Goal: Task Accomplishment & Management: Manage account settings

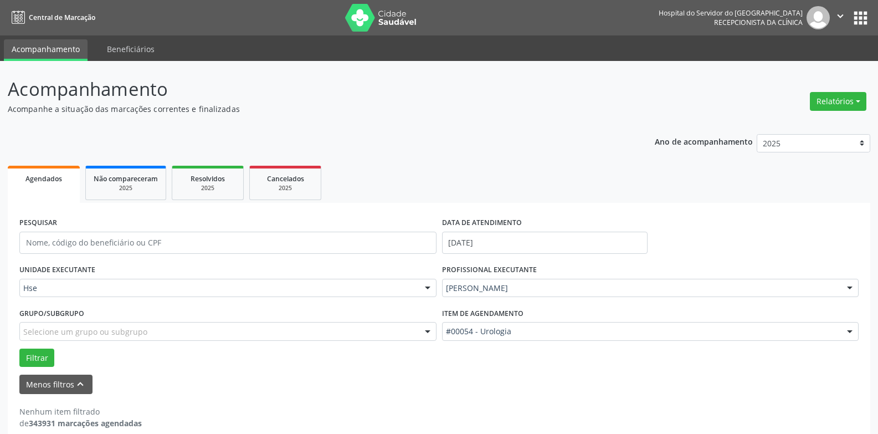
scroll to position [14, 0]
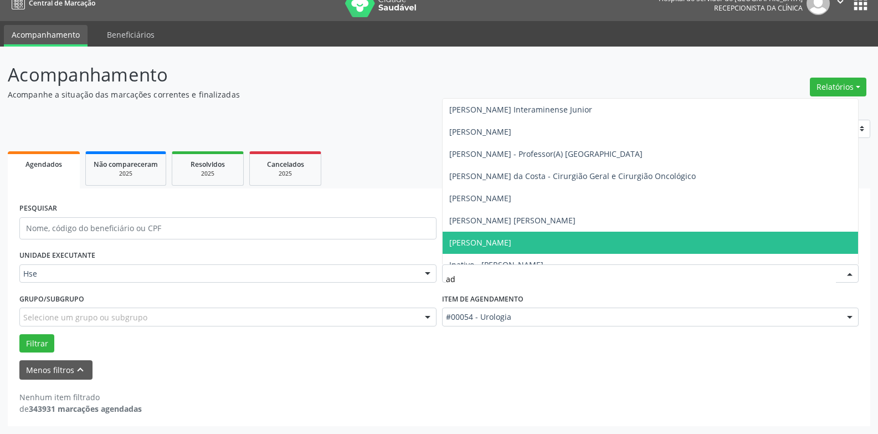
type input "ada"
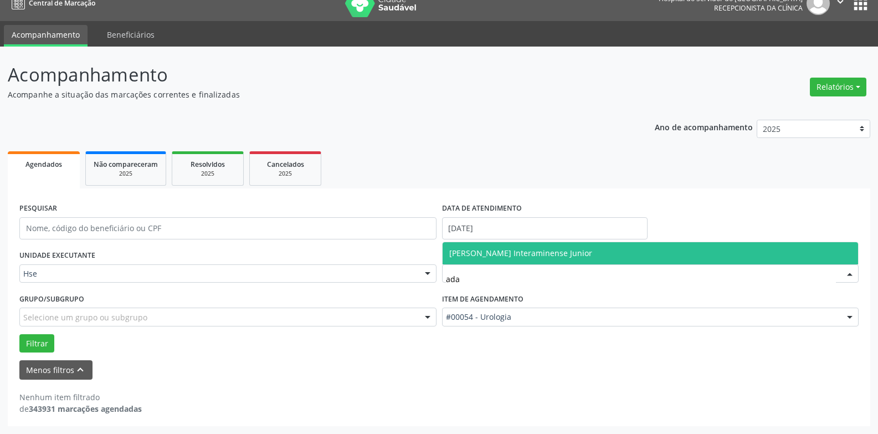
click at [509, 253] on span "[PERSON_NAME] Interaminense Junior" at bounding box center [520, 253] width 143 height 11
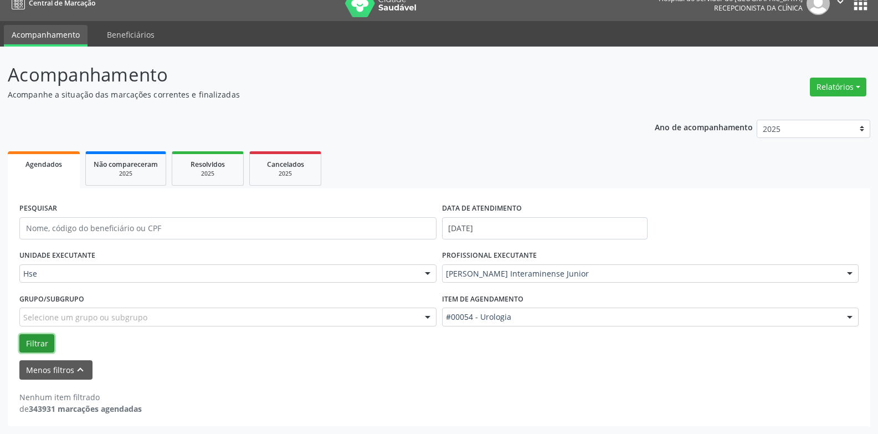
click at [30, 342] on button "Filtrar" at bounding box center [36, 343] width 35 height 19
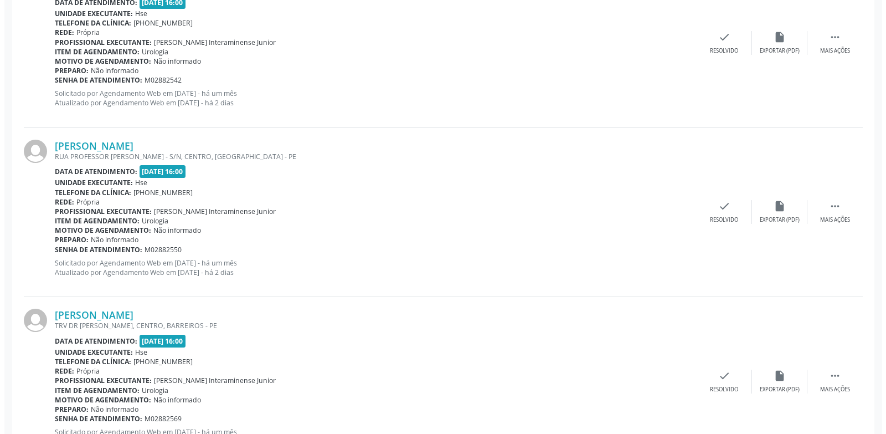
scroll to position [845, 0]
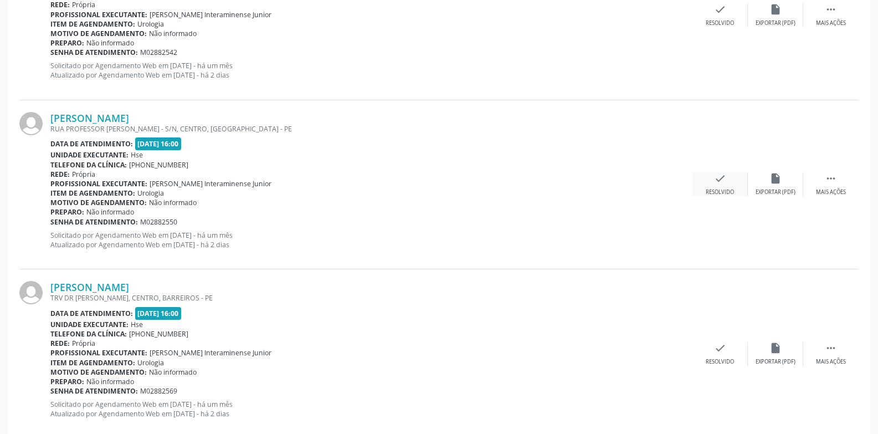
click at [717, 182] on icon "check" at bounding box center [720, 178] width 12 height 12
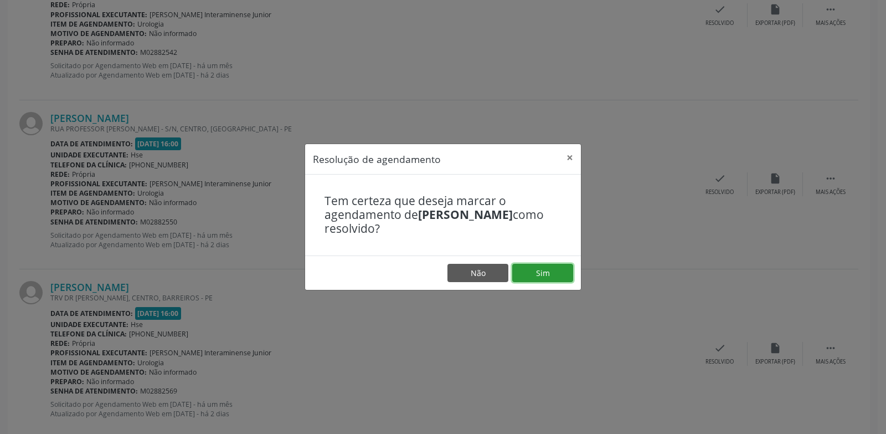
click at [555, 276] on button "Sim" at bounding box center [542, 273] width 61 height 19
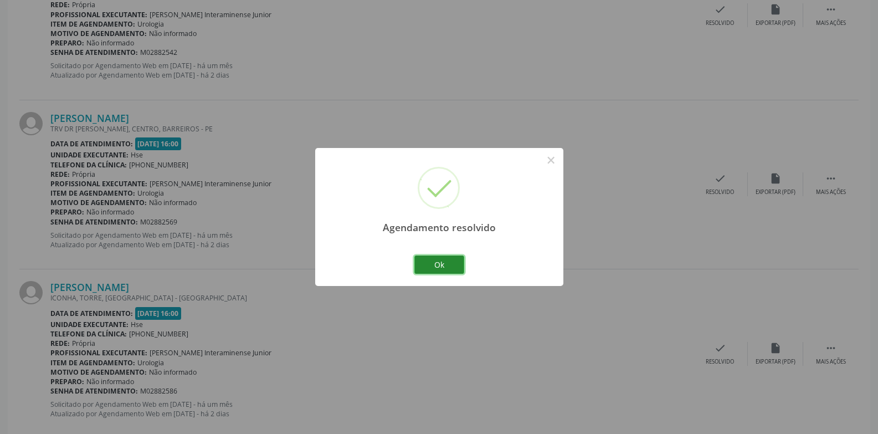
click at [437, 267] on button "Ok" at bounding box center [439, 264] width 50 height 19
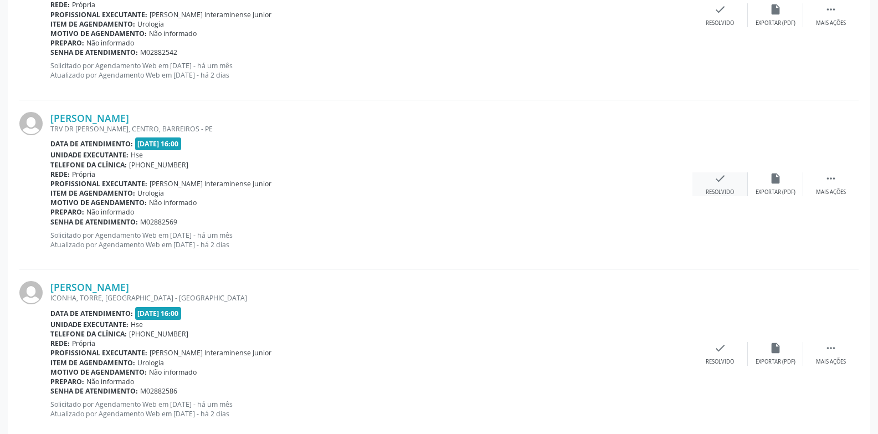
click at [725, 183] on div "check Resolvido" at bounding box center [719, 184] width 55 height 24
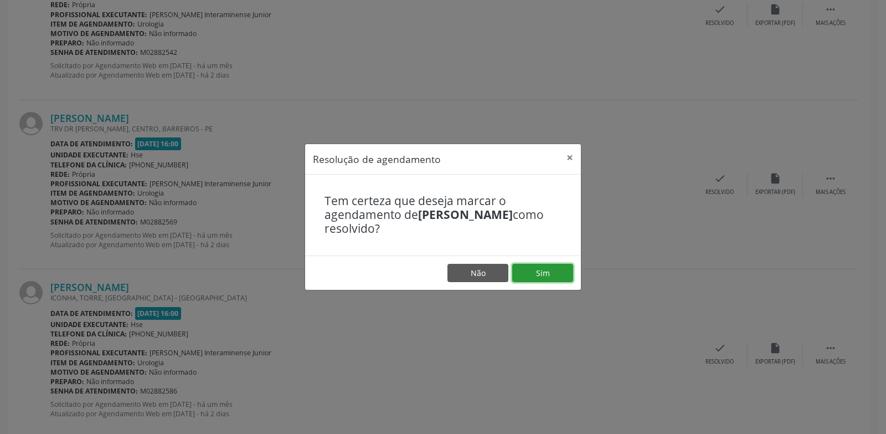
click at [568, 278] on button "Sim" at bounding box center [542, 273] width 61 height 19
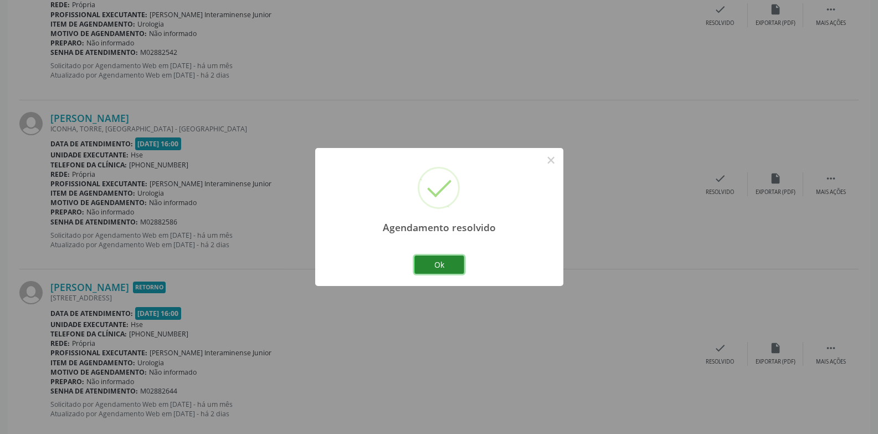
click at [433, 261] on button "Ok" at bounding box center [439, 264] width 50 height 19
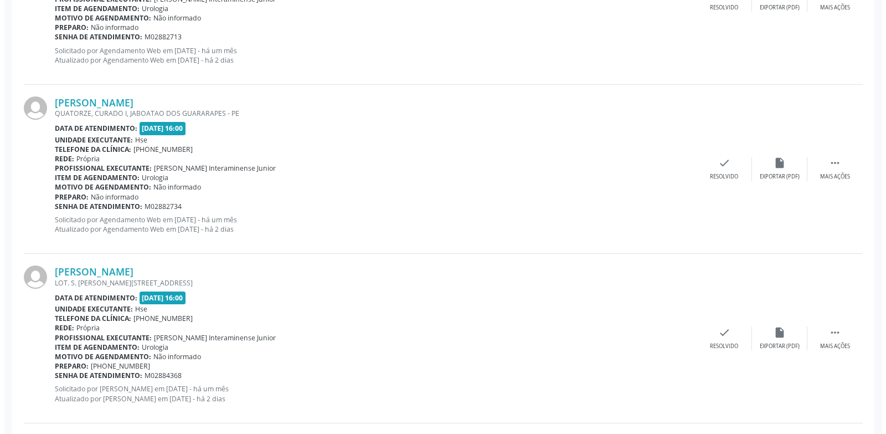
scroll to position [1399, 0]
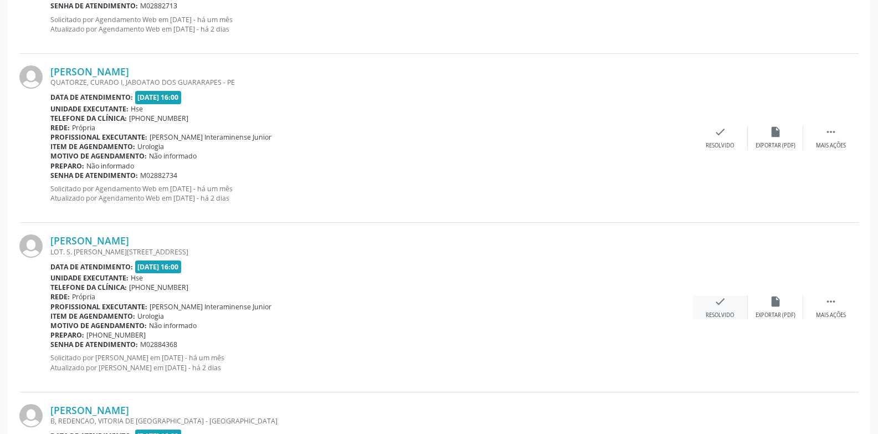
click at [724, 305] on icon "check" at bounding box center [720, 301] width 12 height 12
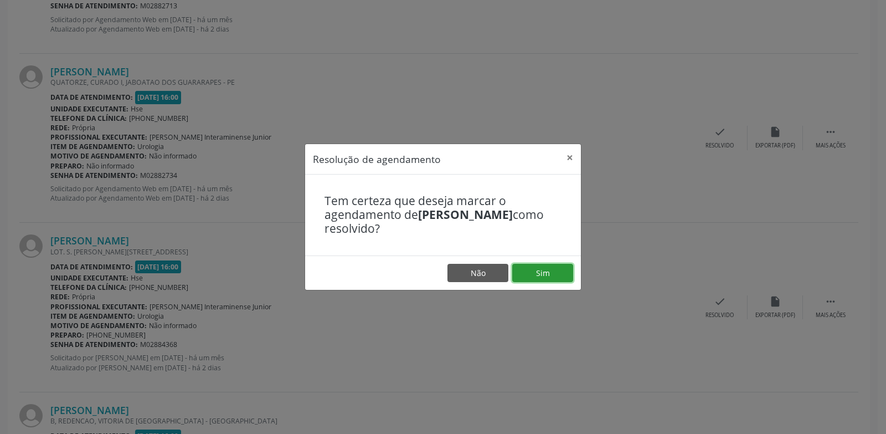
click at [558, 276] on button "Sim" at bounding box center [542, 273] width 61 height 19
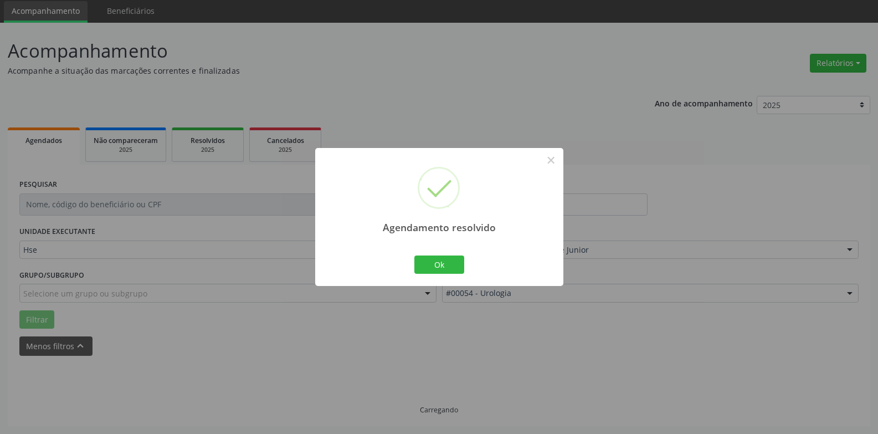
scroll to position [50, 0]
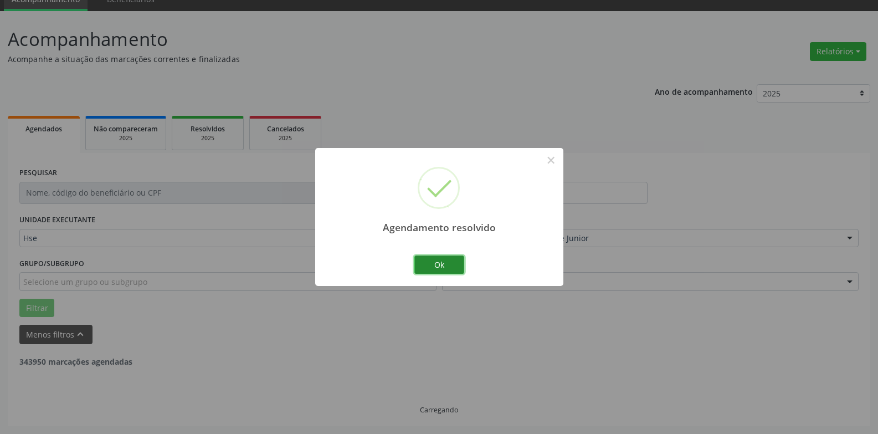
click at [450, 268] on button "Ok" at bounding box center [439, 264] width 50 height 19
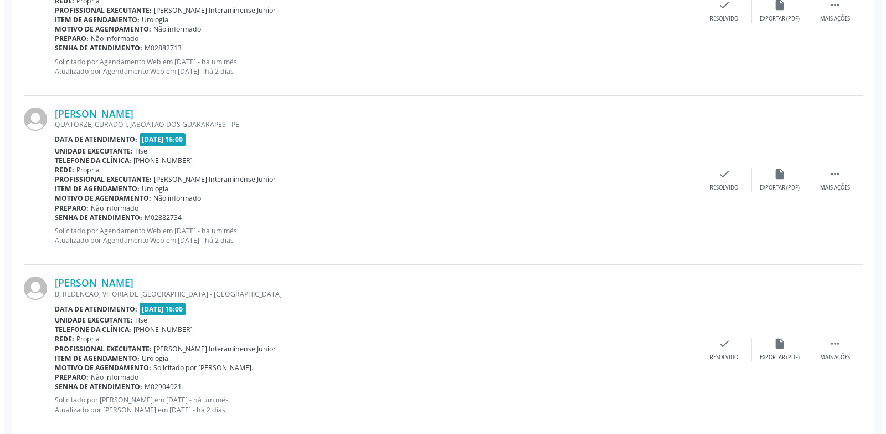
scroll to position [1376, 0]
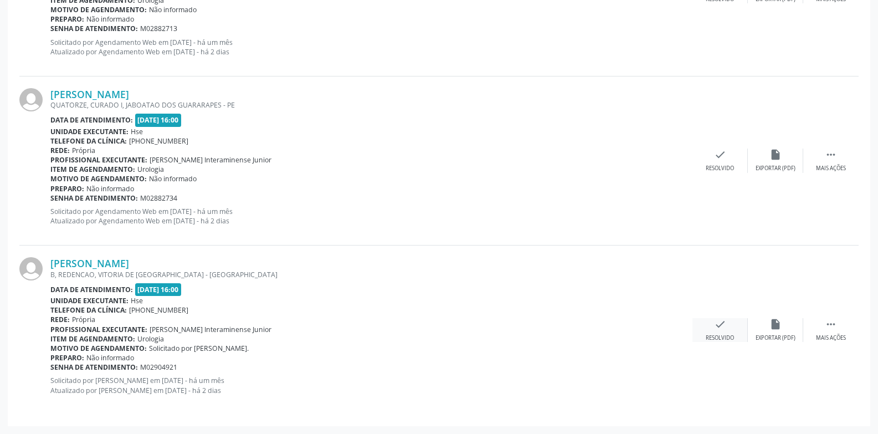
click at [706, 323] on div "check Resolvido" at bounding box center [719, 330] width 55 height 24
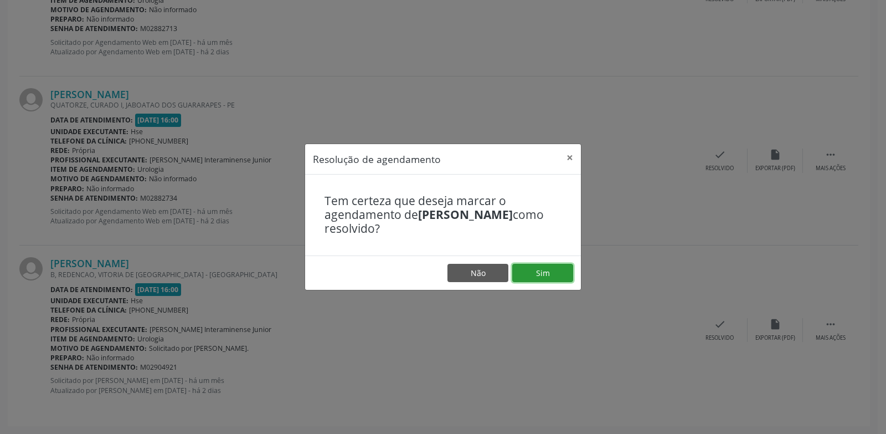
click at [548, 276] on button "Sim" at bounding box center [542, 273] width 61 height 19
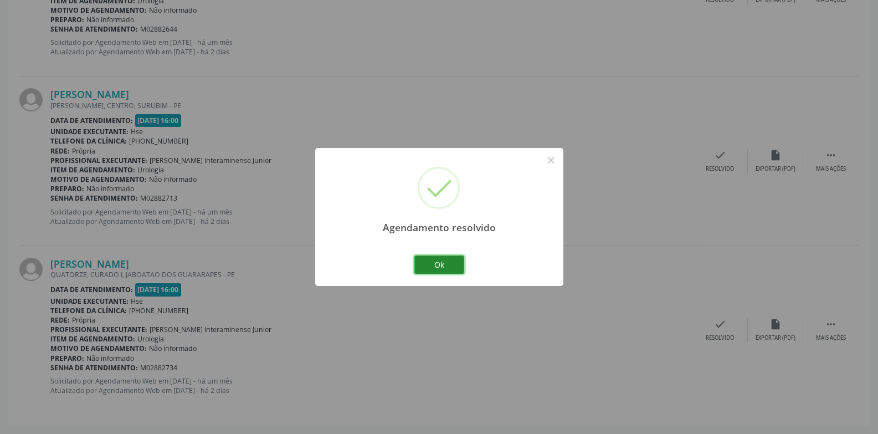
click at [431, 259] on button "Ok" at bounding box center [439, 264] width 50 height 19
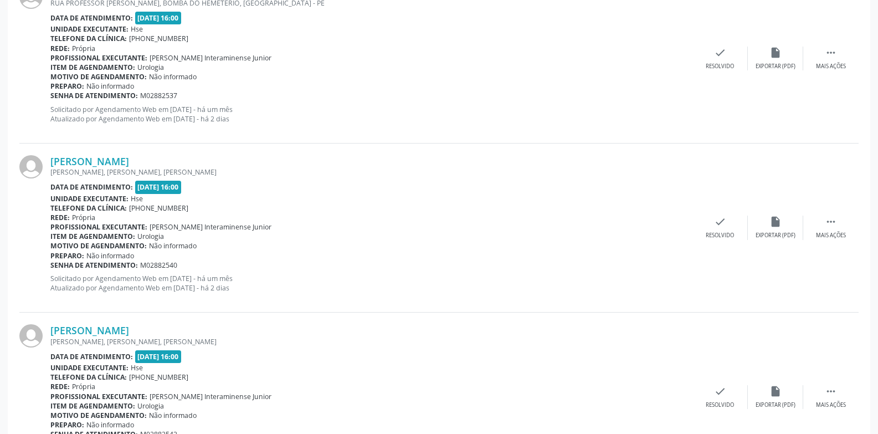
scroll to position [542, 0]
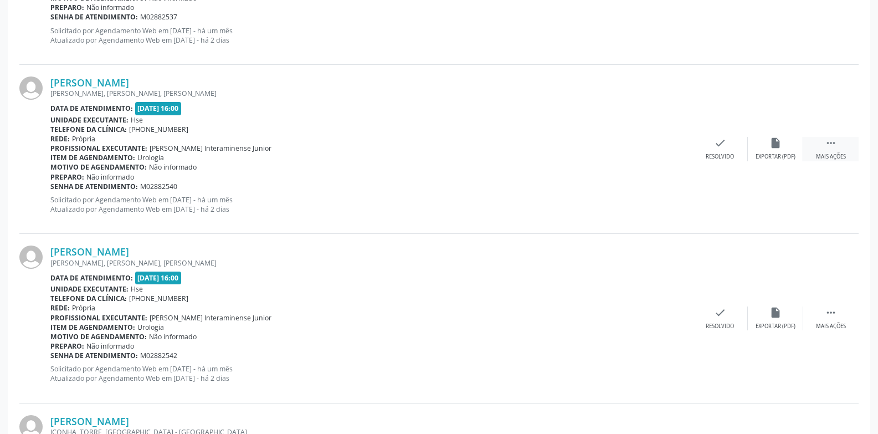
click at [837, 145] on div " Mais ações" at bounding box center [830, 149] width 55 height 24
click at [777, 150] on div "alarm_off Não compareceu" at bounding box center [775, 149] width 55 height 24
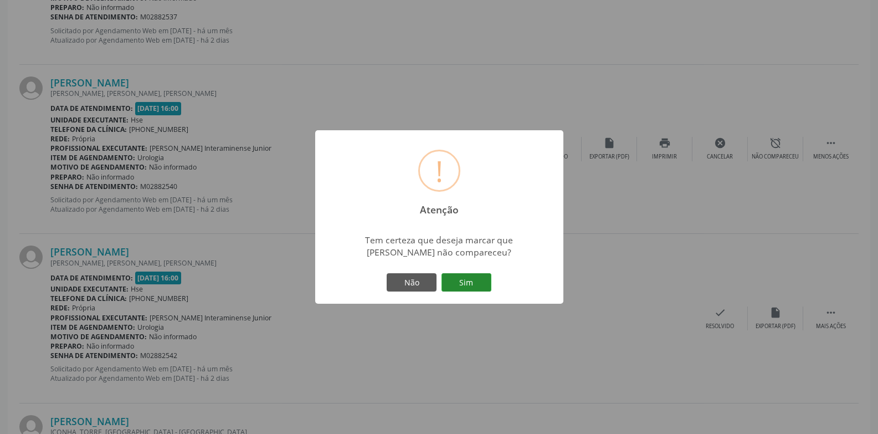
click at [468, 280] on button "Sim" at bounding box center [466, 282] width 50 height 19
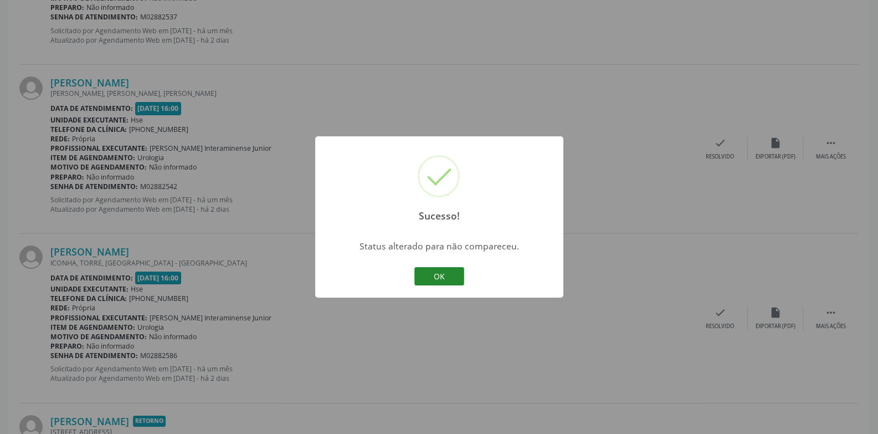
click at [449, 272] on button "OK" at bounding box center [439, 276] width 50 height 19
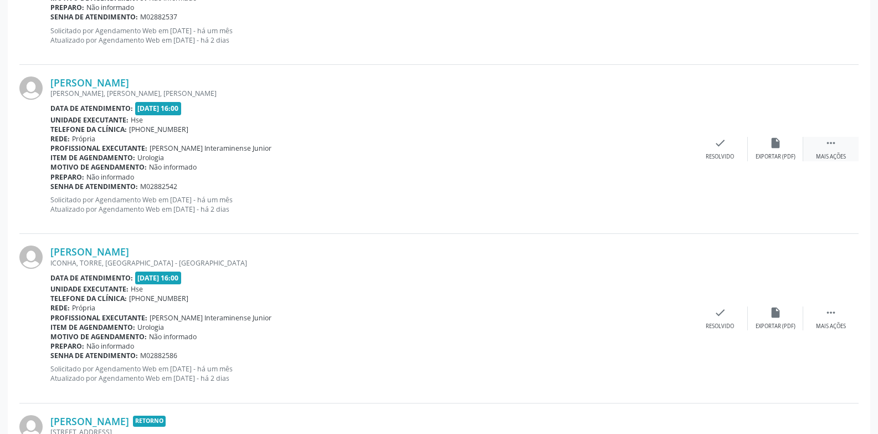
click at [825, 147] on icon "" at bounding box center [831, 143] width 12 height 12
click at [773, 150] on div "alarm_off Não compareceu" at bounding box center [775, 149] width 55 height 24
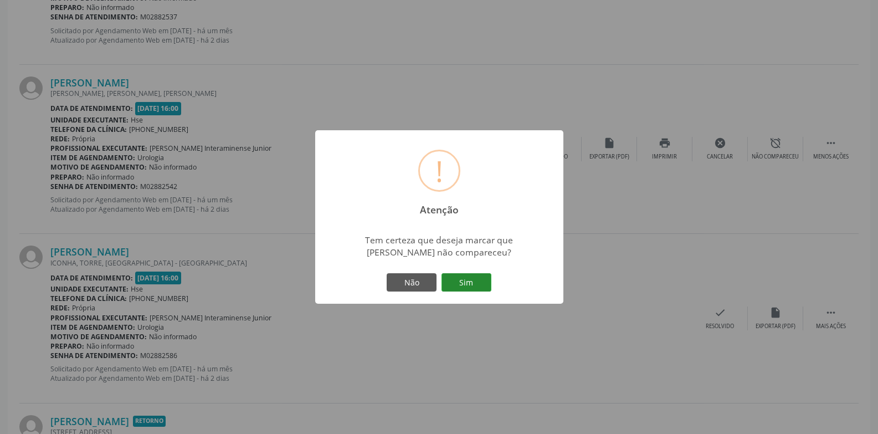
click at [460, 279] on button "Sim" at bounding box center [466, 282] width 50 height 19
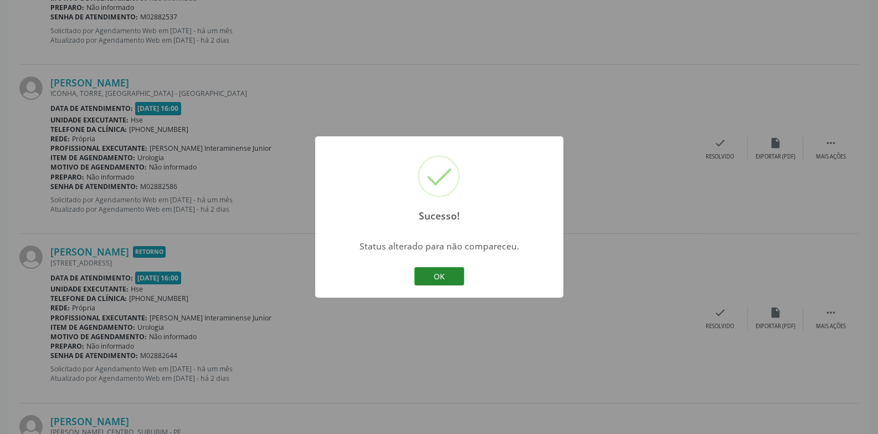
click at [445, 273] on button "OK" at bounding box center [439, 276] width 50 height 19
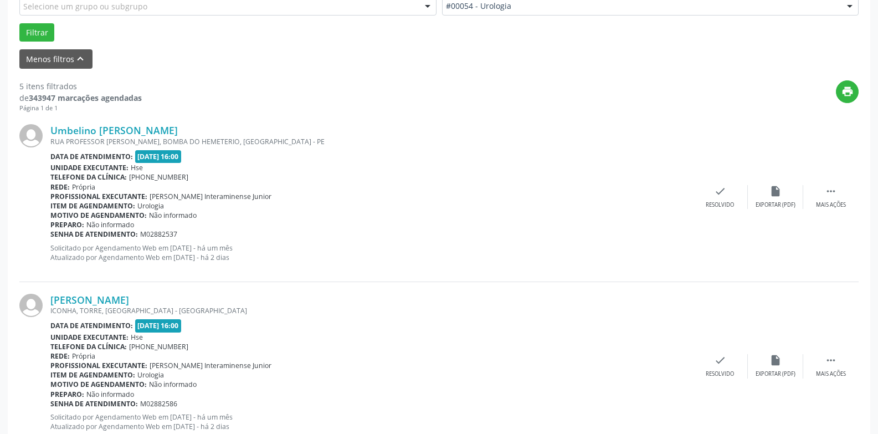
scroll to position [321, 0]
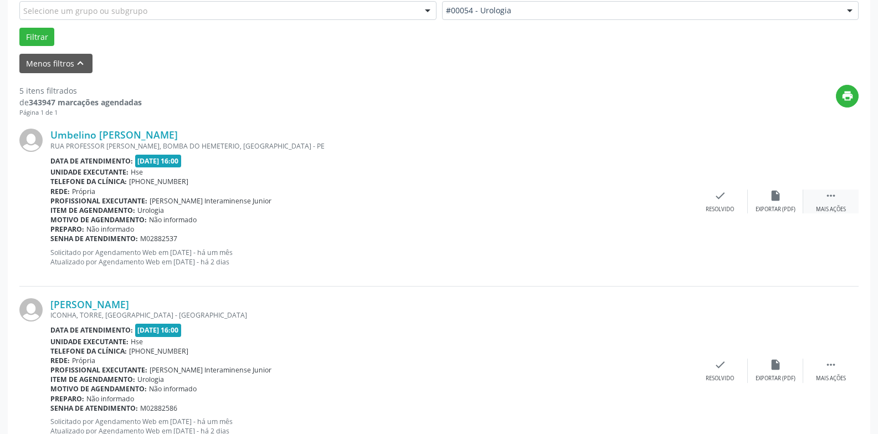
click at [830, 198] on icon "" at bounding box center [831, 195] width 12 height 12
click at [770, 202] on icon "alarm_off" at bounding box center [775, 195] width 12 height 12
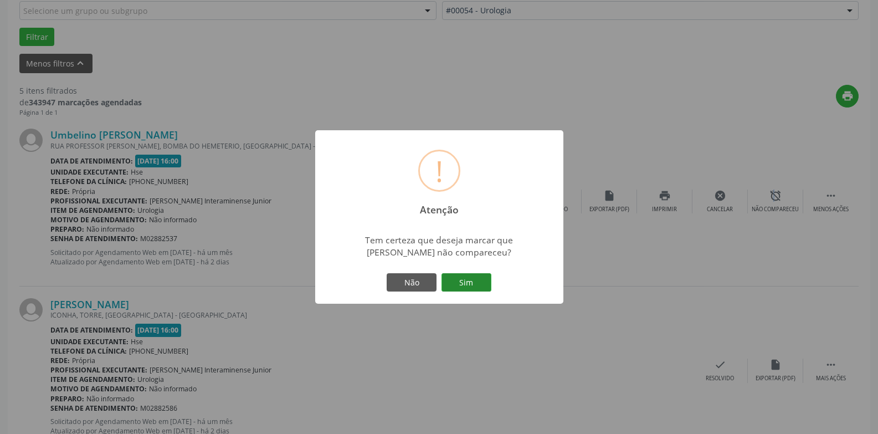
click at [471, 283] on button "Sim" at bounding box center [466, 282] width 50 height 19
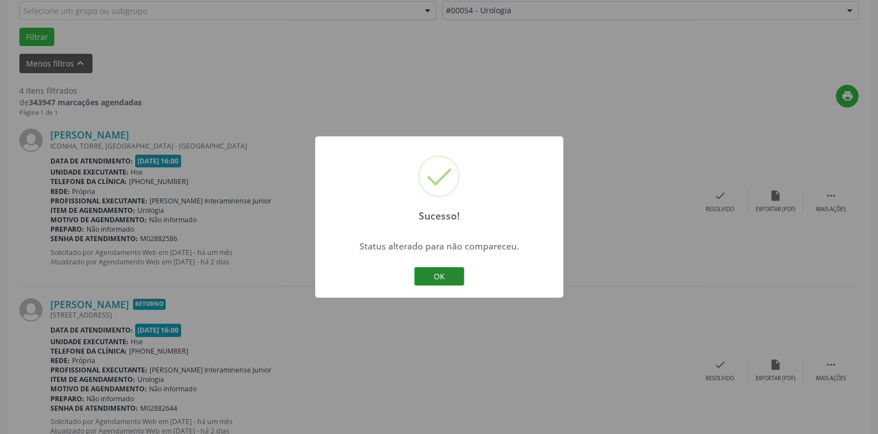
click at [453, 274] on button "OK" at bounding box center [439, 276] width 50 height 19
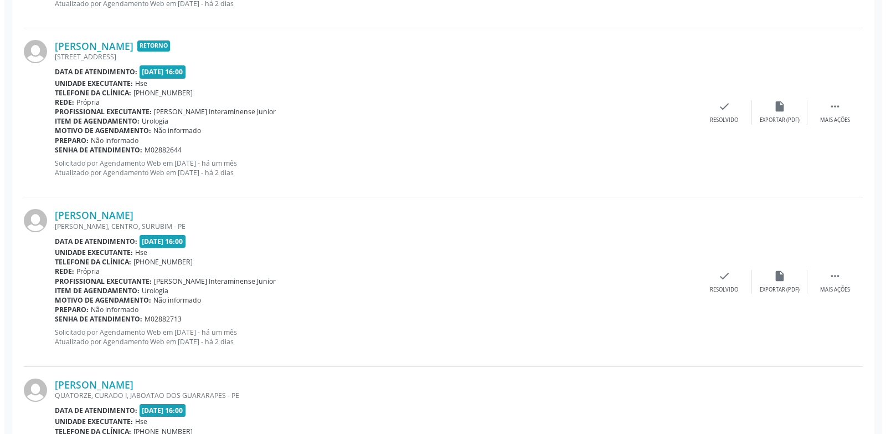
scroll to position [589, 0]
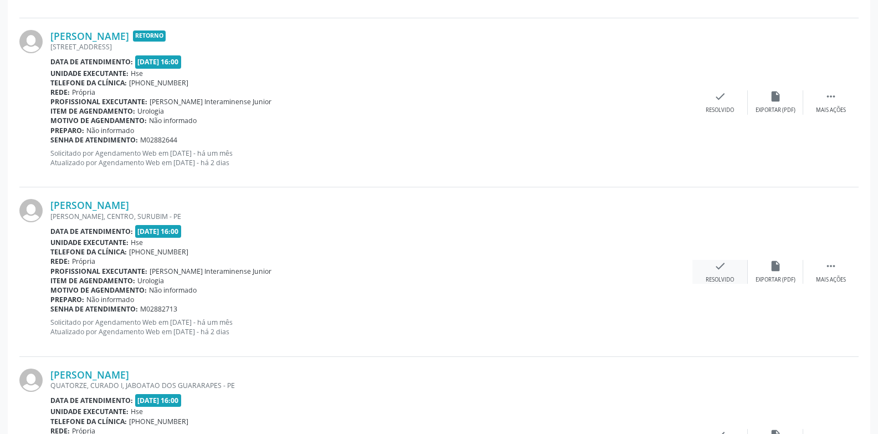
click at [718, 266] on icon "check" at bounding box center [720, 266] width 12 height 12
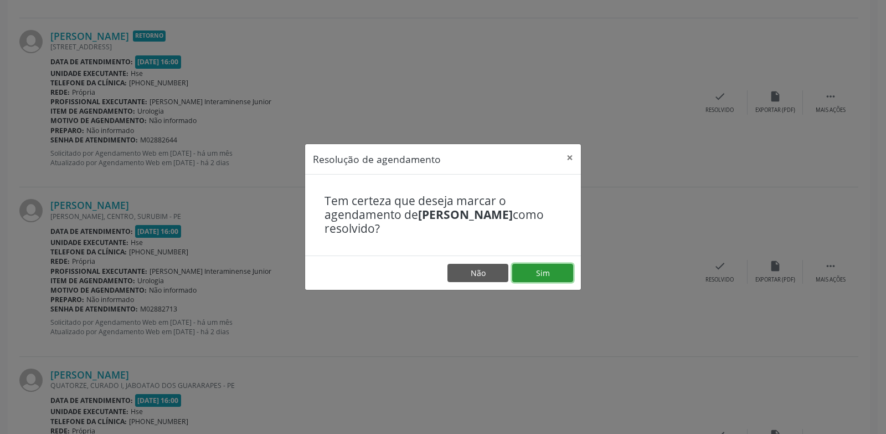
click at [539, 276] on button "Sim" at bounding box center [542, 273] width 61 height 19
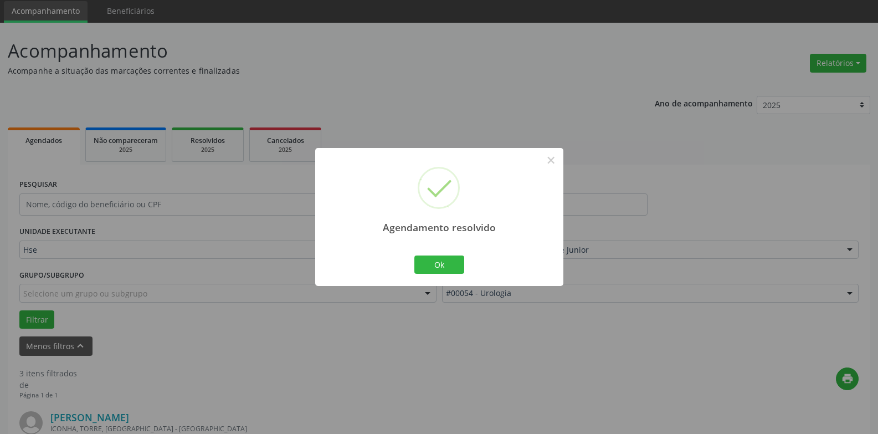
scroll to position [530, 0]
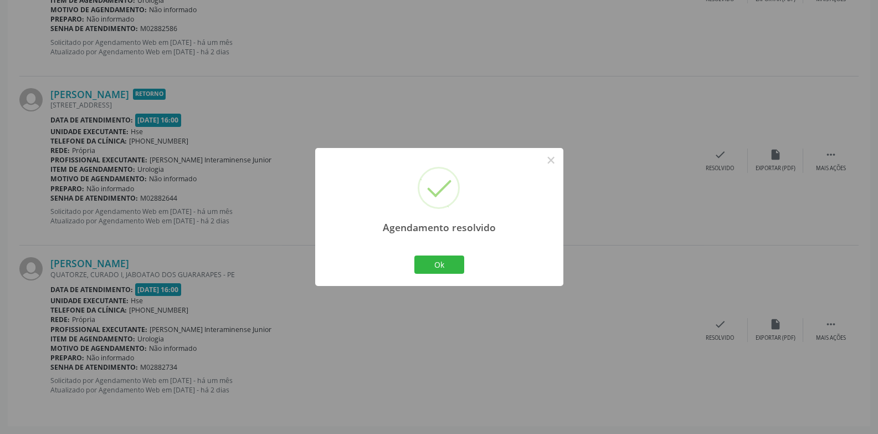
click at [440, 276] on div "Agendamento resolvido × Ok Cancel" at bounding box center [439, 217] width 248 height 138
click at [446, 262] on button "Ok" at bounding box center [439, 264] width 50 height 19
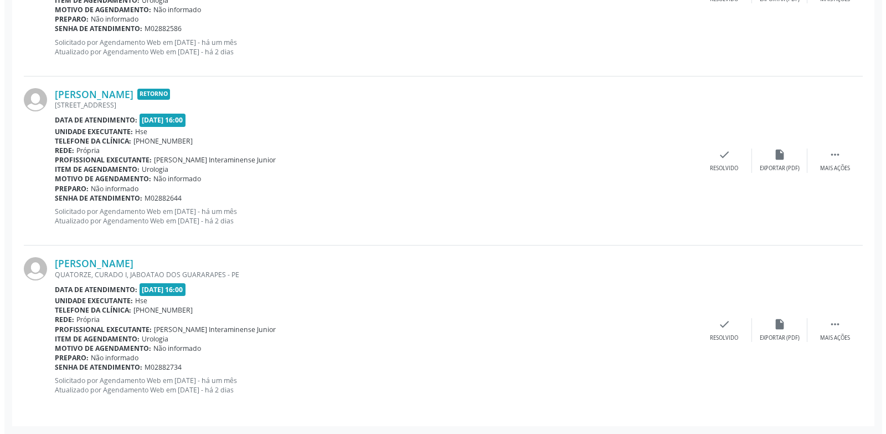
scroll to position [364, 0]
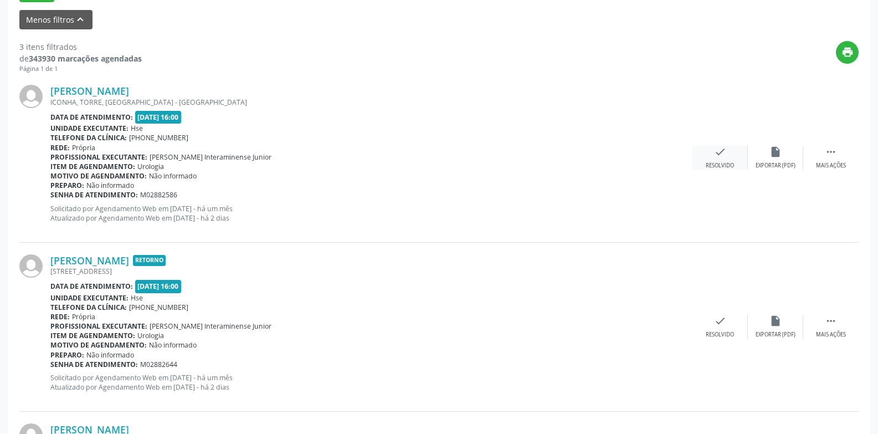
click at [715, 154] on icon "check" at bounding box center [720, 152] width 12 height 12
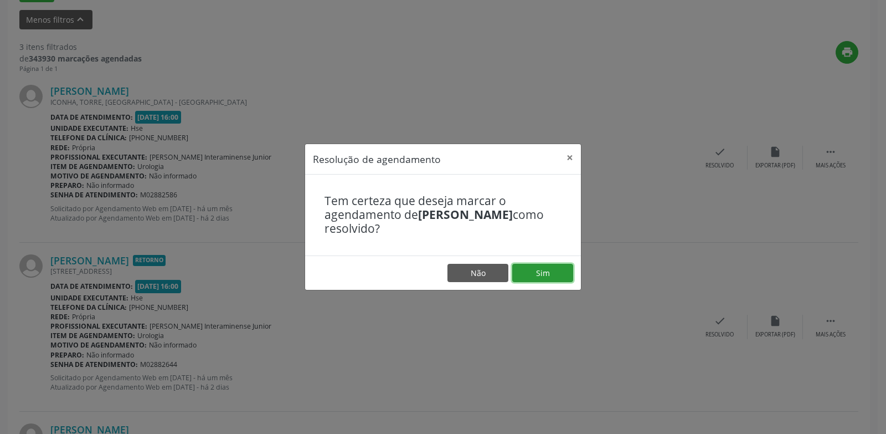
click at [545, 270] on button "Sim" at bounding box center [542, 273] width 61 height 19
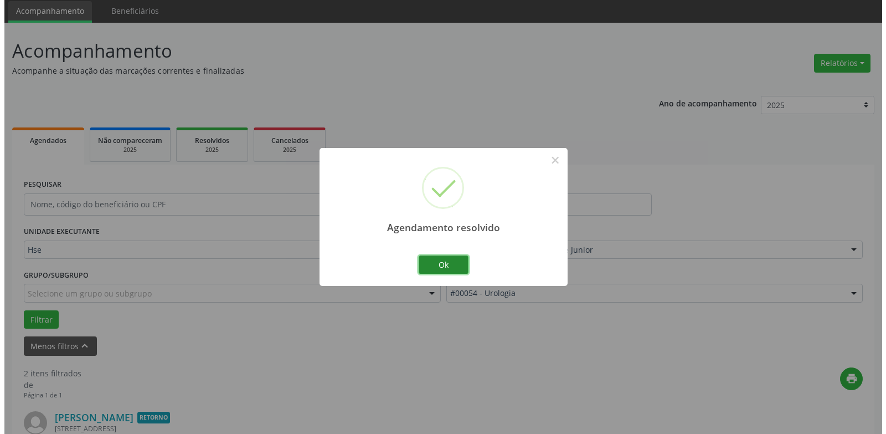
scroll to position [361, 0]
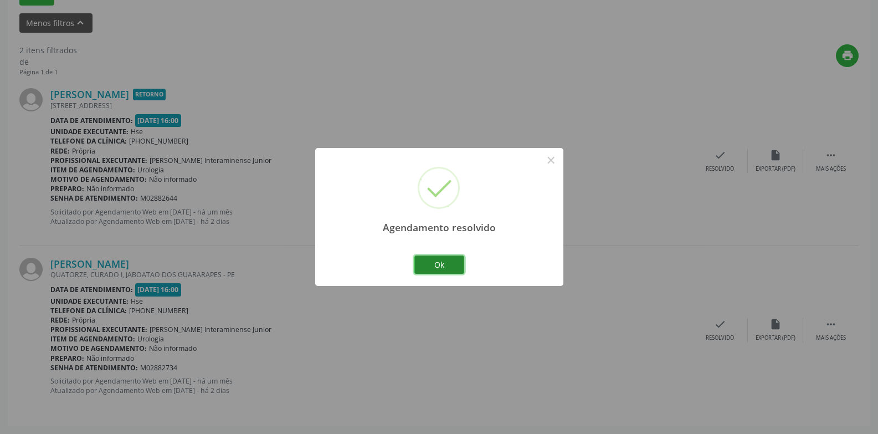
click at [447, 265] on button "Ok" at bounding box center [439, 264] width 50 height 19
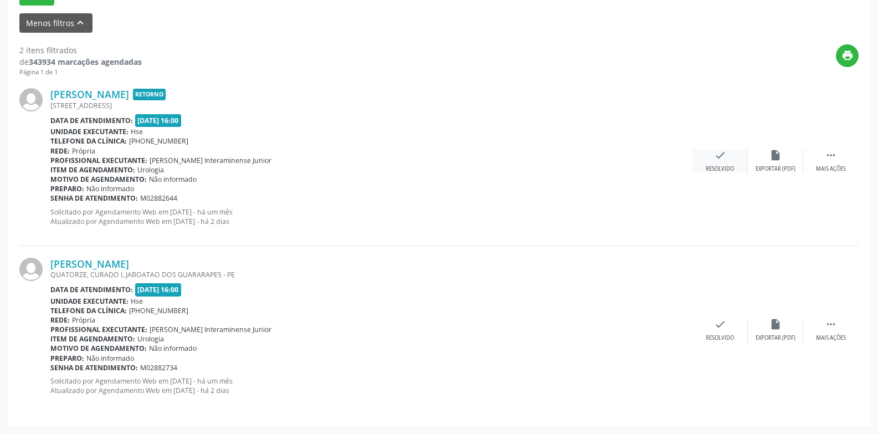
click at [727, 158] on div "check Resolvido" at bounding box center [719, 161] width 55 height 24
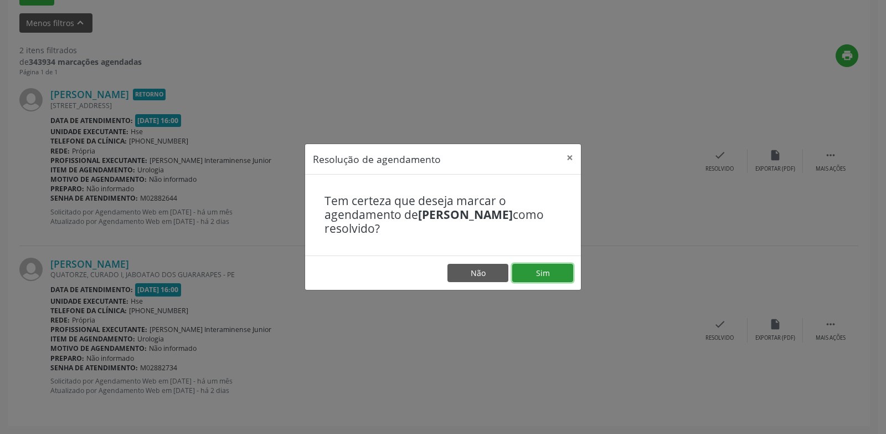
click at [545, 271] on button "Sim" at bounding box center [542, 273] width 61 height 19
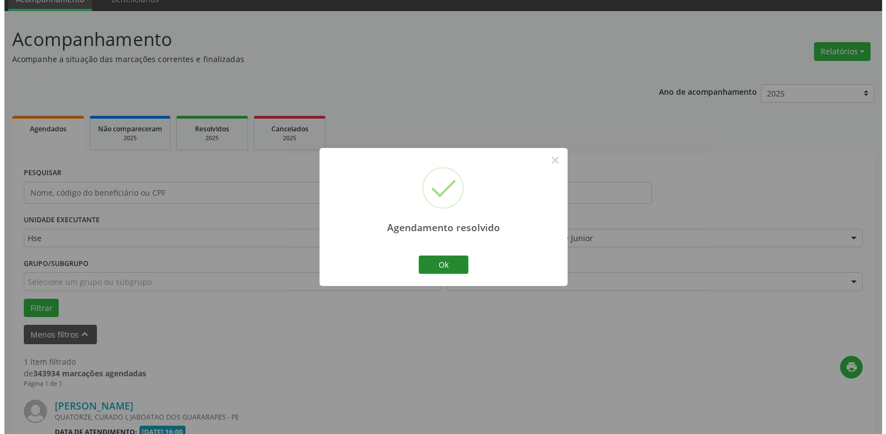
scroll to position [192, 0]
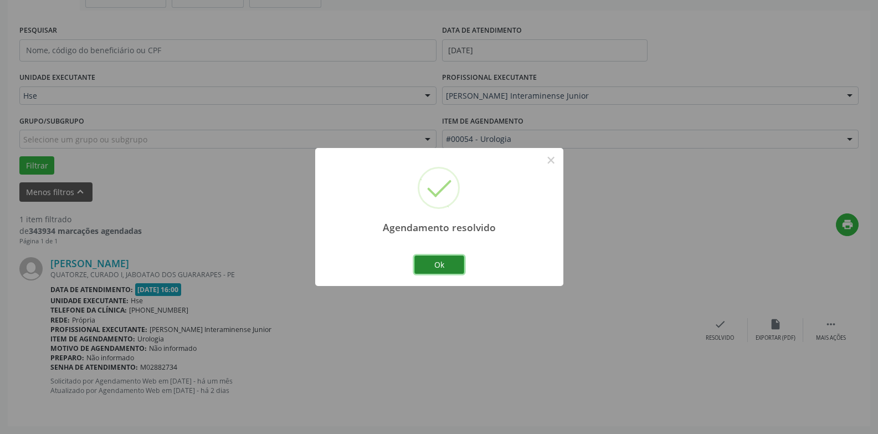
click at [433, 266] on button "Ok" at bounding box center [439, 264] width 50 height 19
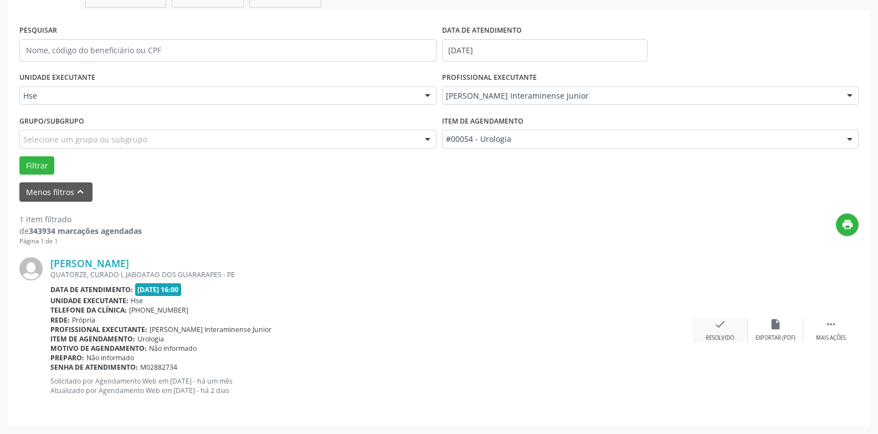
click at [722, 328] on icon "check" at bounding box center [720, 324] width 12 height 12
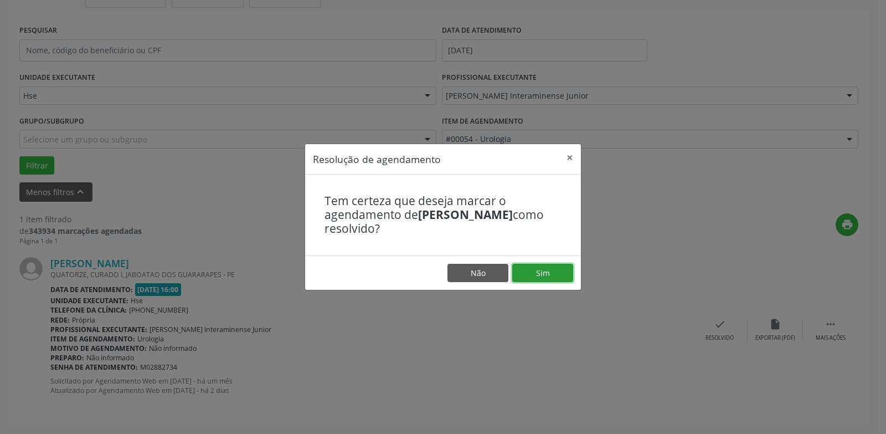
click at [547, 270] on button "Sim" at bounding box center [542, 273] width 61 height 19
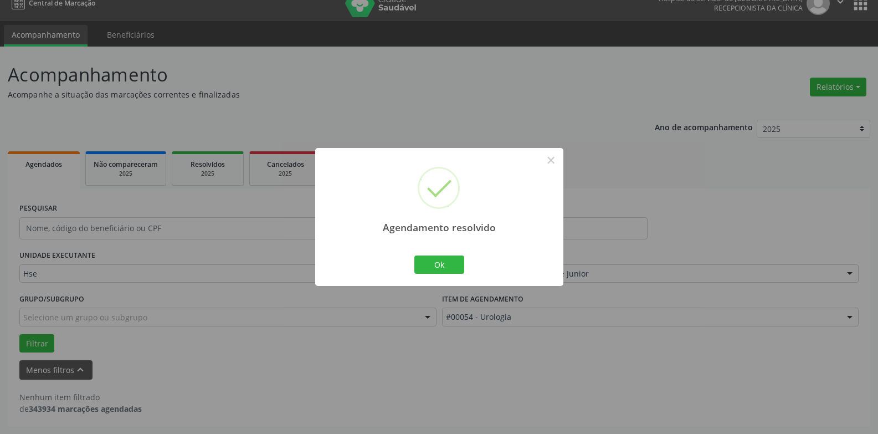
scroll to position [14, 0]
drag, startPoint x: 434, startPoint y: 261, endPoint x: 446, endPoint y: 265, distance: 12.8
click at [436, 262] on button "Ok" at bounding box center [439, 264] width 50 height 19
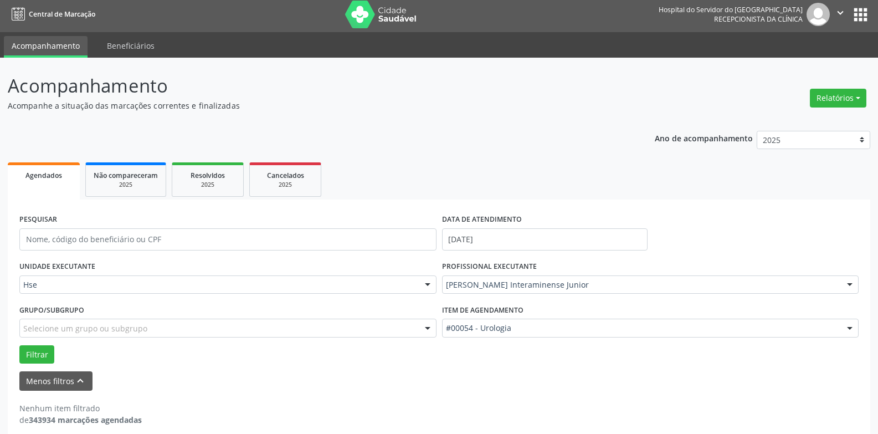
scroll to position [0, 0]
